Goal: Transaction & Acquisition: Purchase product/service

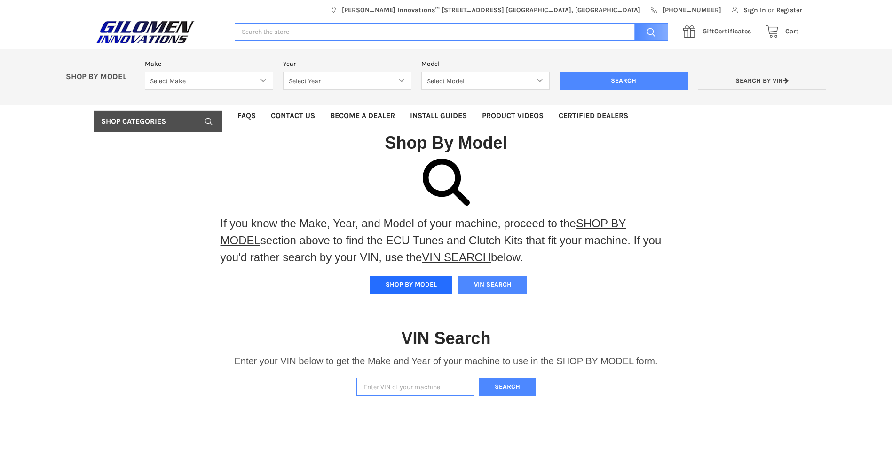
click at [406, 284] on button "SHOP BY MODEL" at bounding box center [411, 285] width 82 height 18
click at [263, 80] on select "Select Make Bobcat UTV Gravely UTV ACE 900 RANGER 570 Ranger 700 / 800 RANGER 9…" at bounding box center [209, 81] width 128 height 18
select select "330"
click at [145, 72] on select "Select Make Bobcat UTV Gravely UTV ACE 900 RANGER 570 Ranger 700 / 800 RANGER 9…" at bounding box center [209, 81] width 128 height 18
click at [402, 79] on select "Select Year [DATE] 2018 2019 2020 2021 2022 2023 2024 2025 2026" at bounding box center [347, 81] width 128 height 18
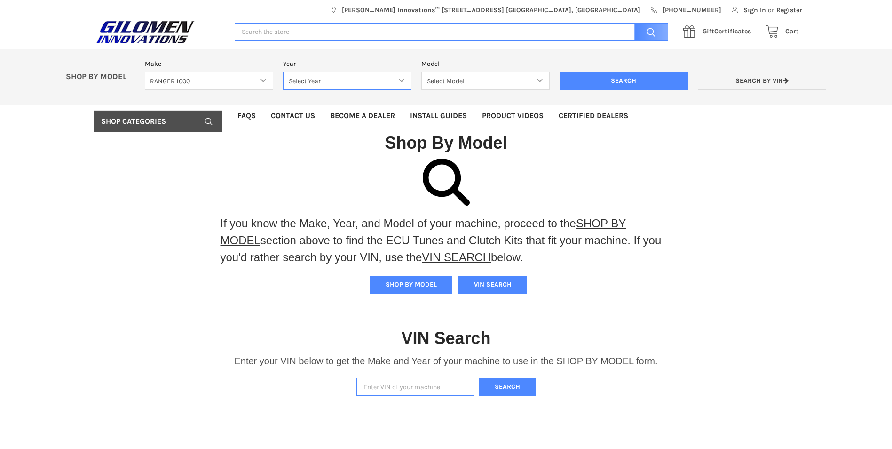
select select "333"
click at [283, 72] on select "Select Year [DATE] 2018 2019 2020 2021 2022 2023 2024 2025 2026" at bounding box center [347, 81] width 128 height 18
click at [538, 79] on select "Select Model Ranger 1000 XP Ranger 1000 Crew Ranger 1000 Northstar Ranger 1000 …" at bounding box center [485, 81] width 128 height 18
select select "118"
click at [421, 72] on select "Select Model Ranger 1000 XP Ranger 1000 Crew Ranger 1000 Northstar Ranger 1000 …" at bounding box center [485, 81] width 128 height 18
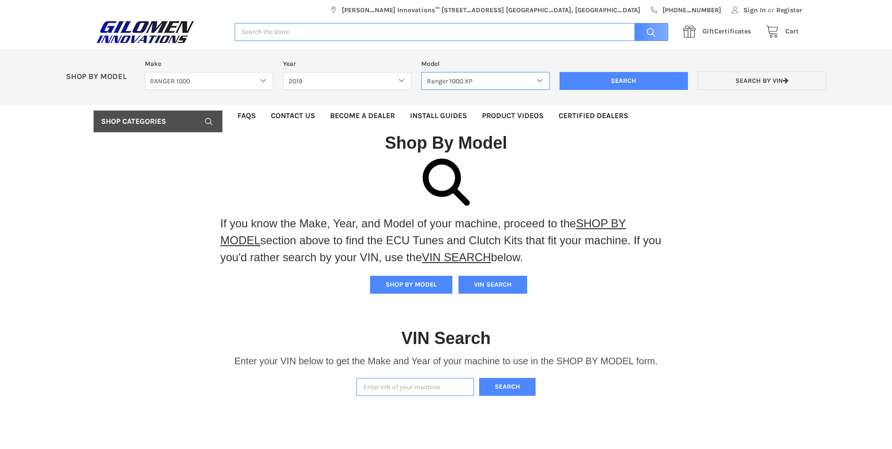
click at [540, 81] on select "Select Model Ranger 1000 XP Ranger 1000 Crew Ranger 1000 Northstar Ranger 1000 …" at bounding box center [485, 81] width 128 height 18
click at [633, 84] on input "Search" at bounding box center [624, 81] width 128 height 18
